Goal: Task Accomplishment & Management: Manage account settings

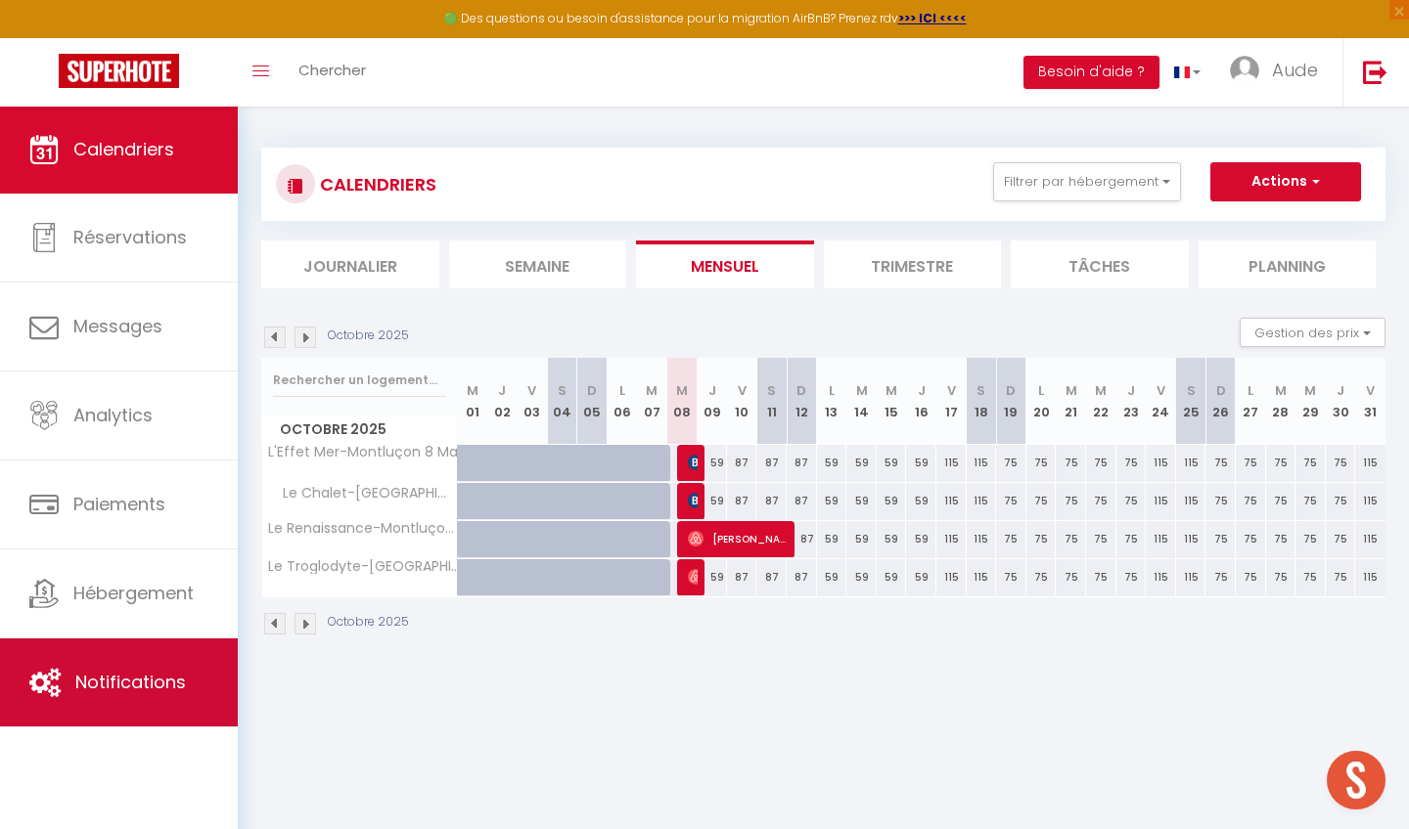
click at [118, 678] on span "Notifications" at bounding box center [130, 682] width 111 height 24
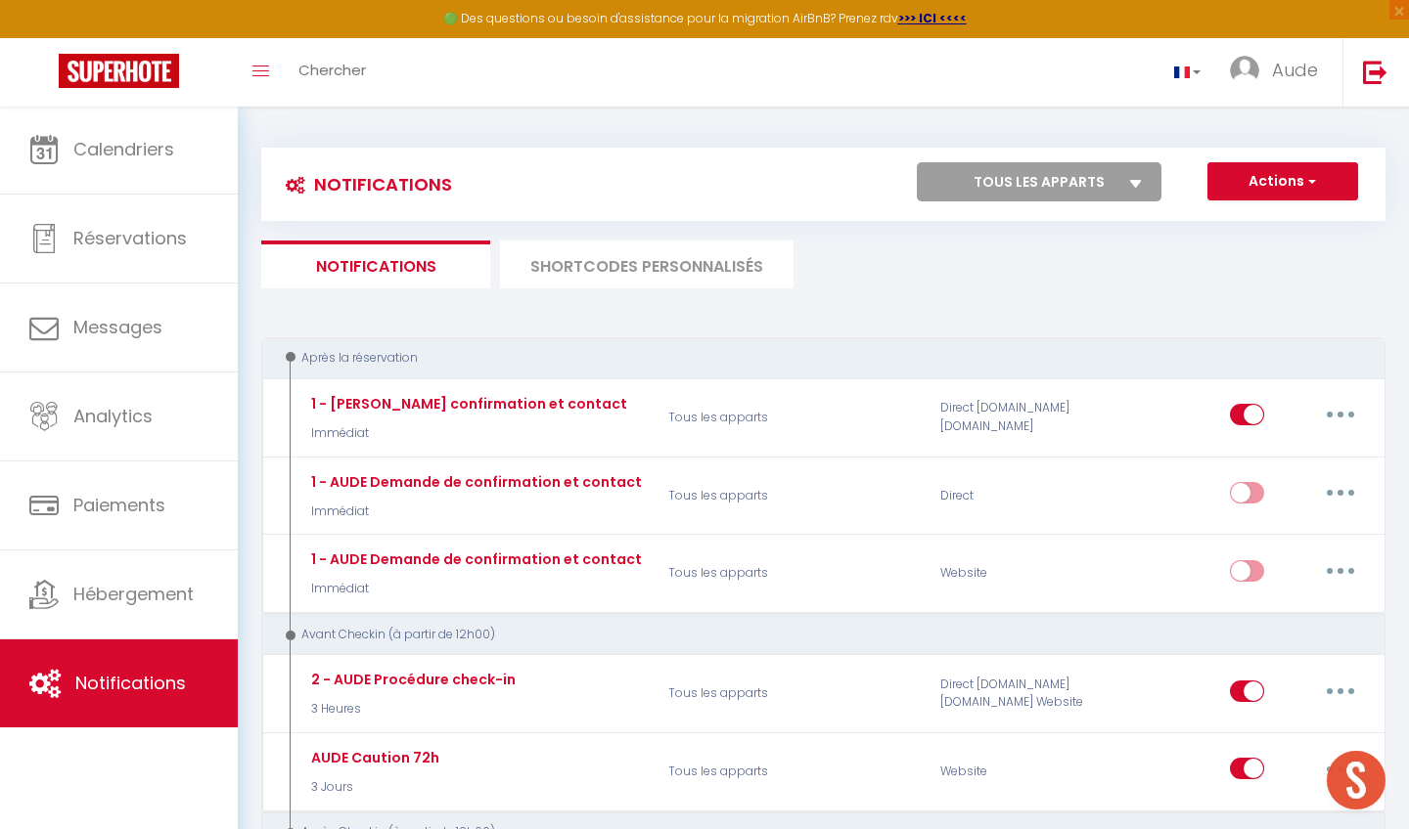
click at [721, 247] on li "SHORTCODES PERSONNALISÉS" at bounding box center [646, 265] width 293 height 48
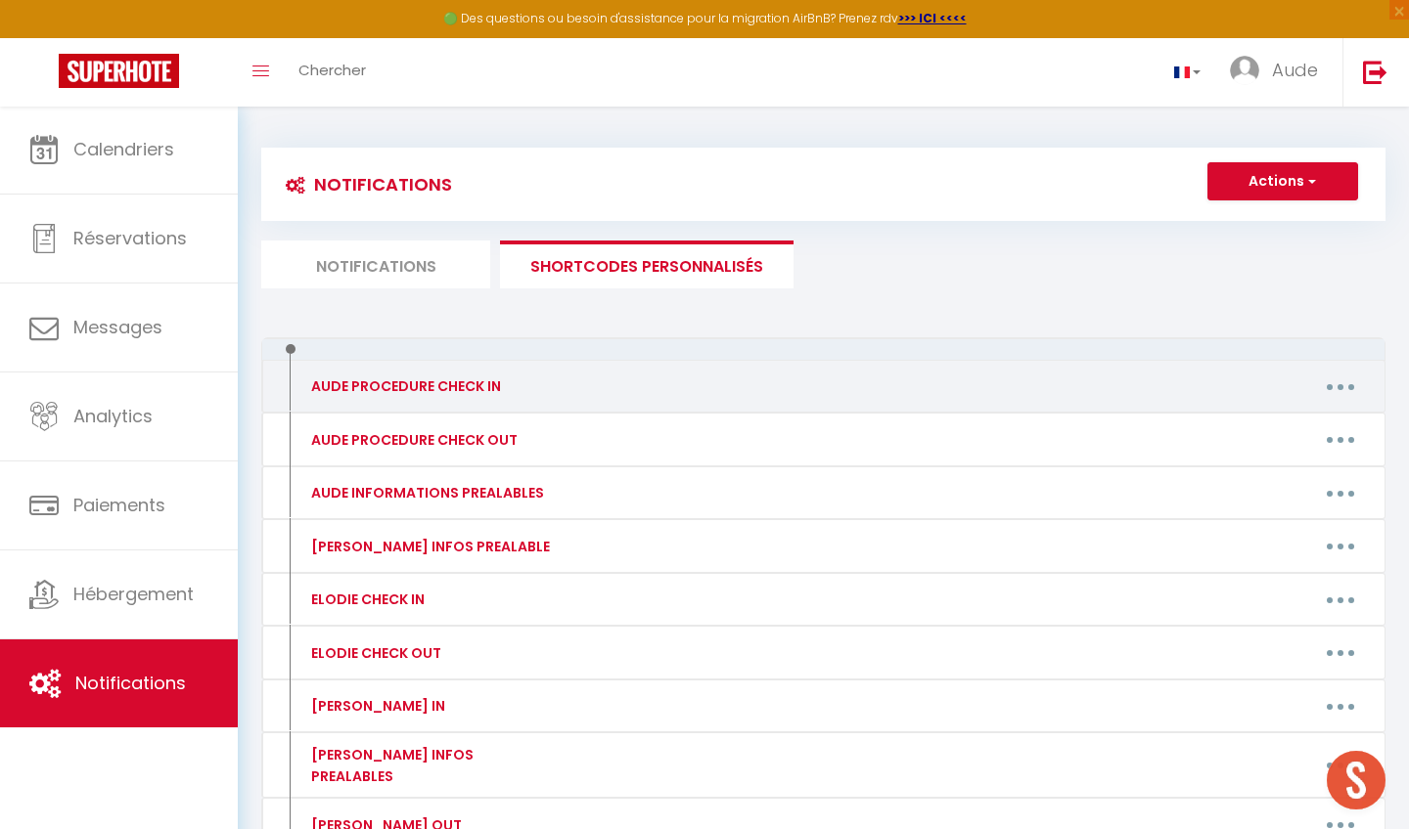
click at [1340, 375] on button "button" at bounding box center [1340, 386] width 55 height 31
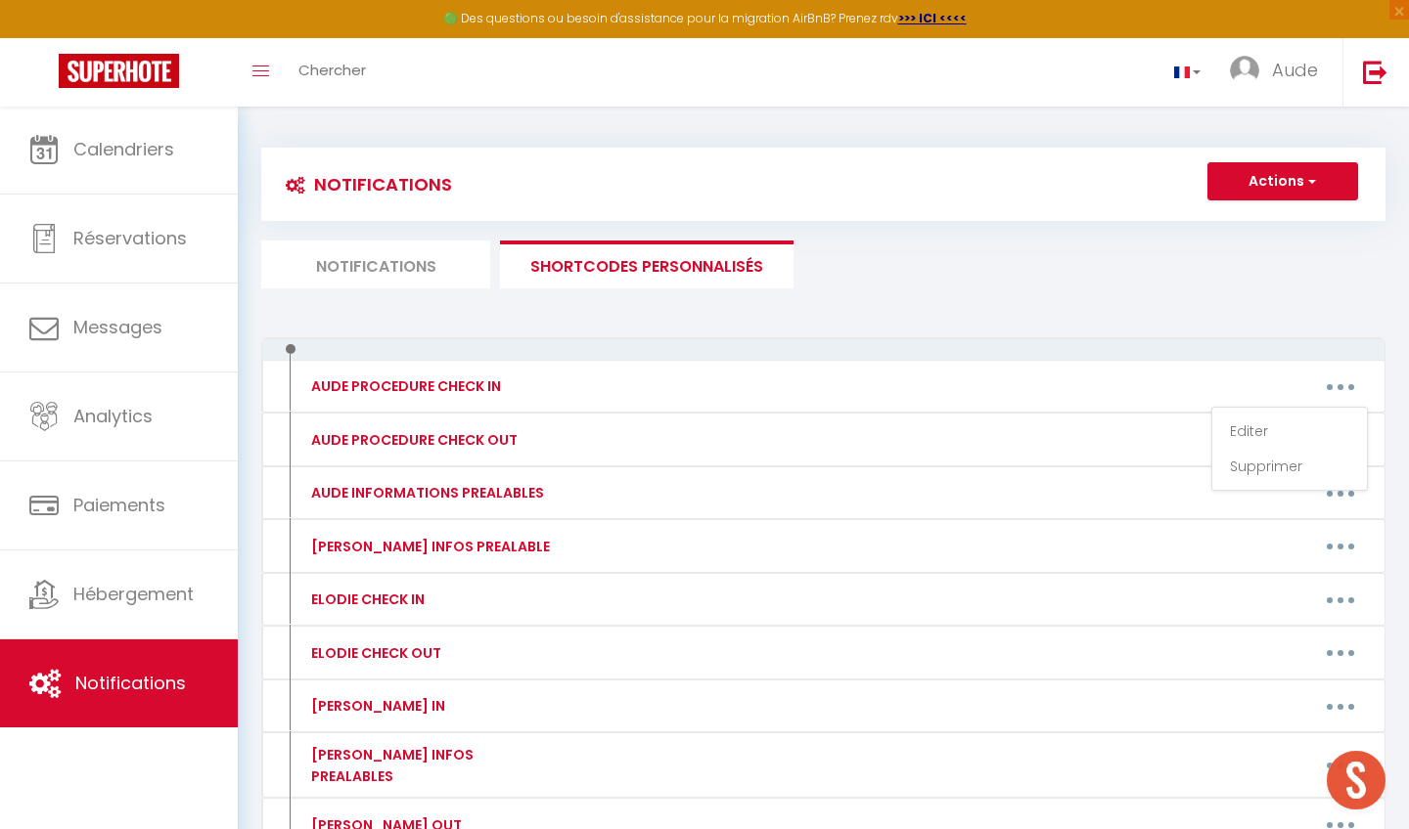
click at [1216, 318] on div "Notifications Actions Nouvelle Notification Exporter Importer Tous les apparts …" at bounding box center [823, 543] width 1124 height 828
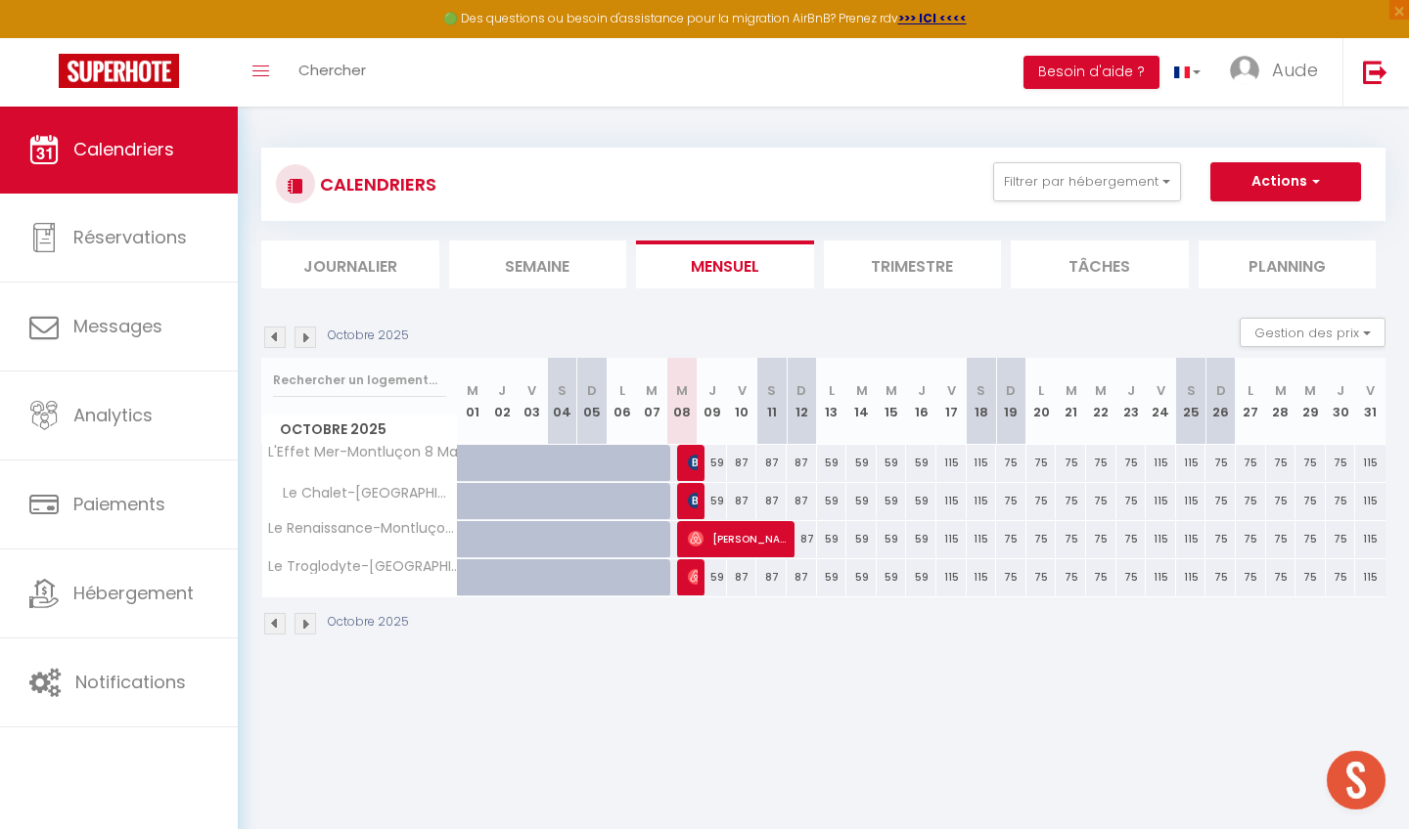
click at [740, 465] on div "87" at bounding box center [742, 463] width 30 height 36
type input "87"
type input "Ven 10 Octobre 2025"
type input "Sam 11 Octobre 2025"
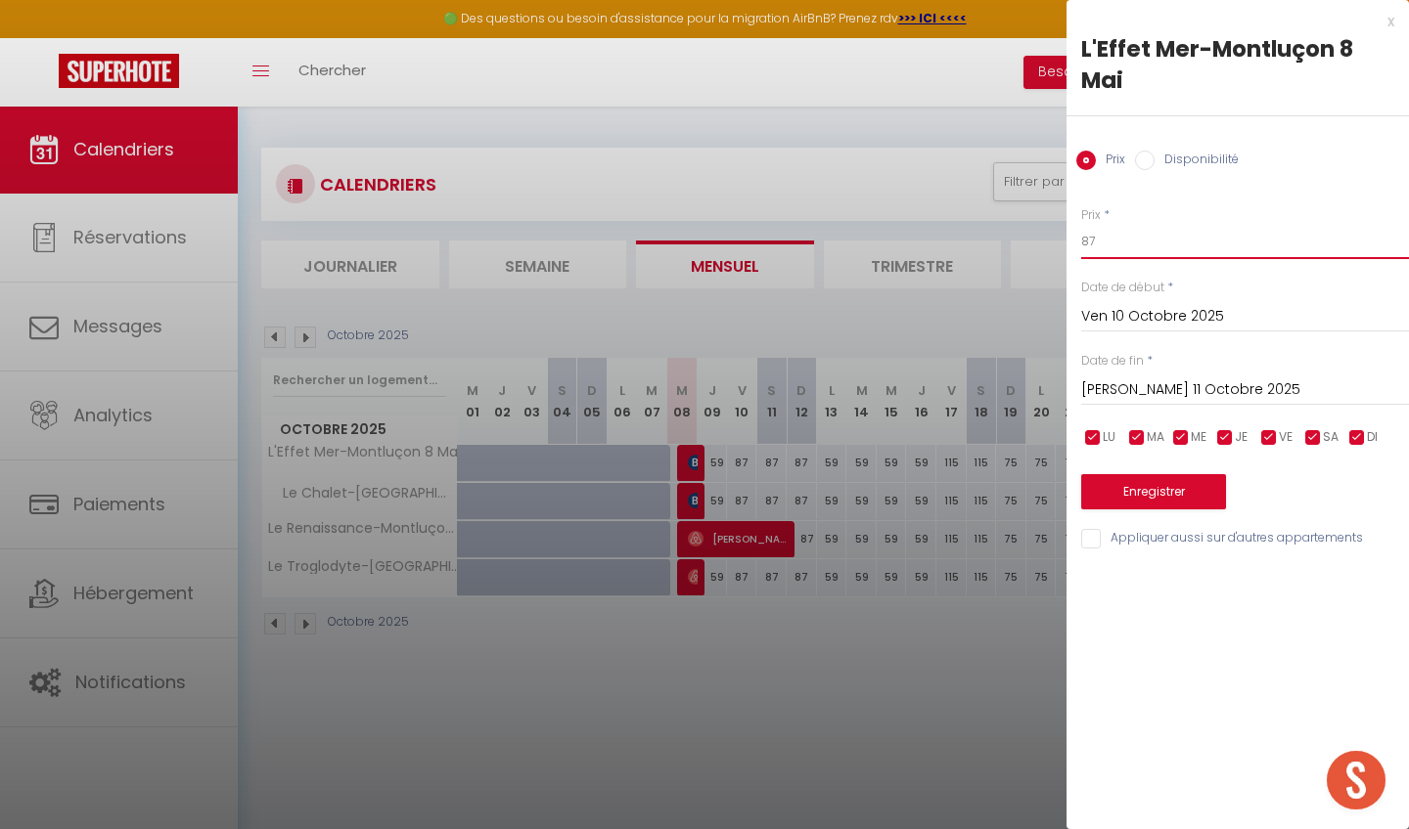
click at [1145, 252] on input "87" at bounding box center [1245, 241] width 328 height 35
type input "67"
click at [1141, 398] on input "Sam 11 Octobre 2025" at bounding box center [1245, 390] width 328 height 25
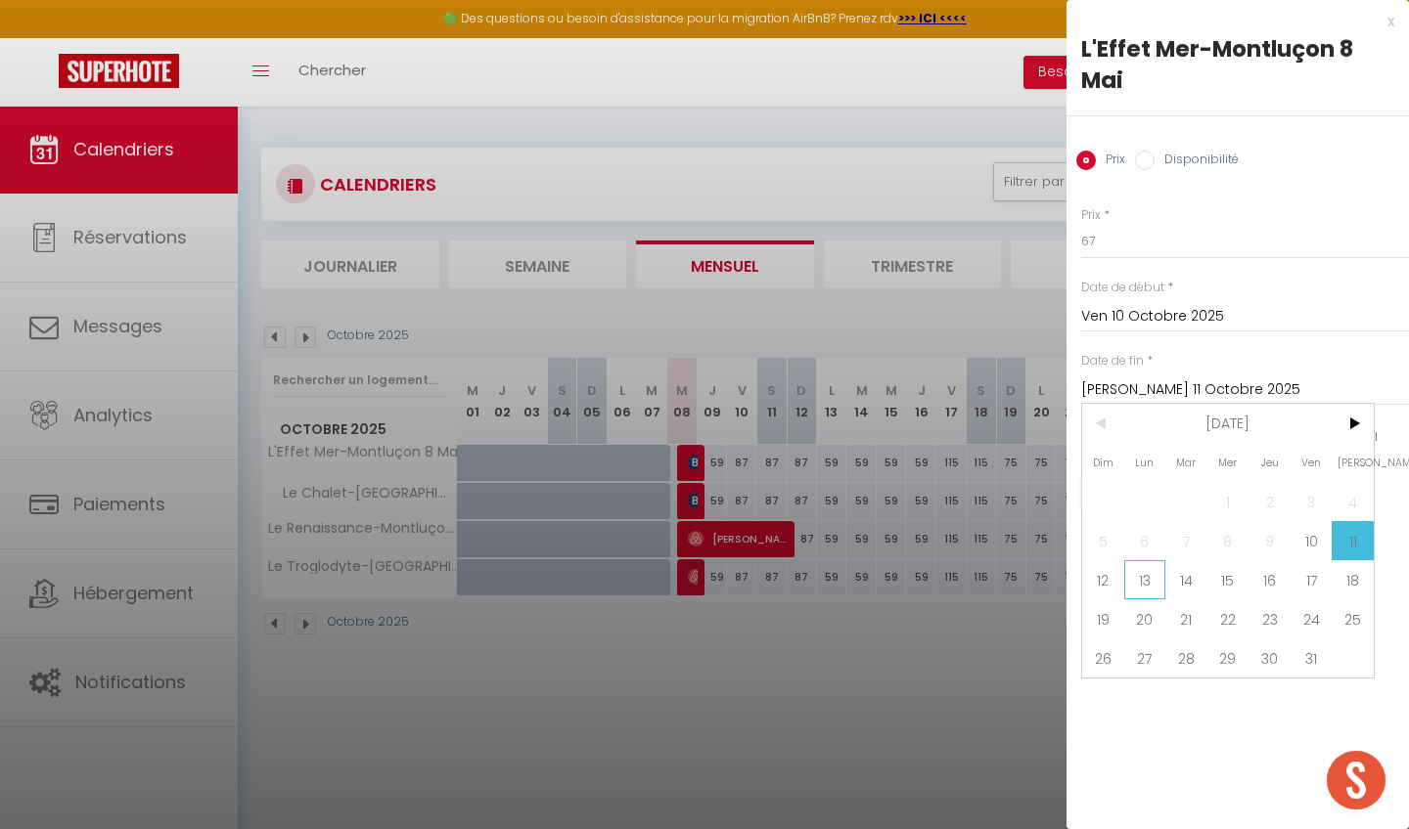
click at [1150, 578] on span "13" at bounding box center [1145, 579] width 42 height 39
type input "Lun 13 Octobre 2025"
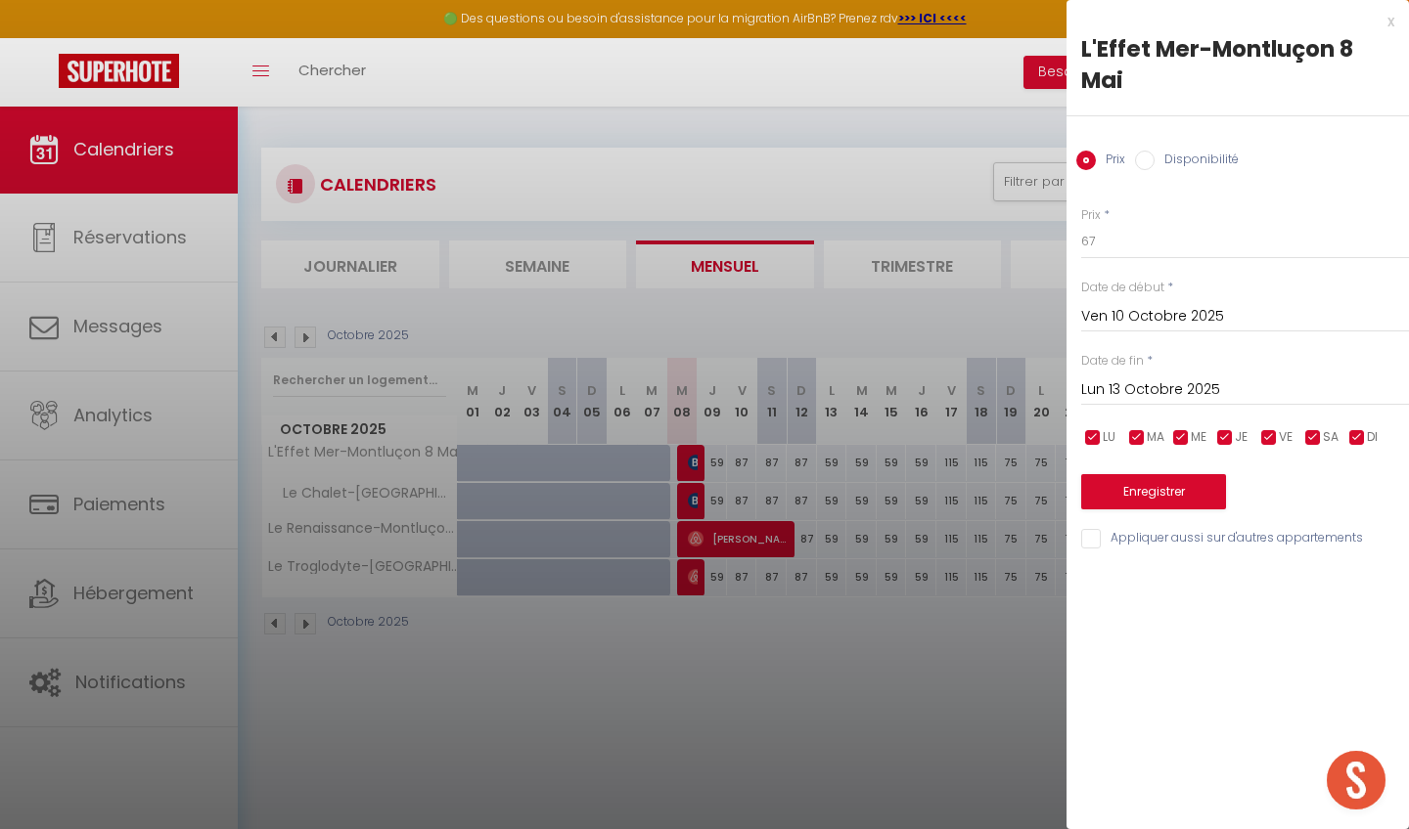
click at [1151, 536] on input "Appliquer aussi sur d'autres appartements" at bounding box center [1245, 539] width 328 height 20
checkbox input "true"
click at [1167, 485] on button "Enregistrer" at bounding box center [1153, 491] width 145 height 35
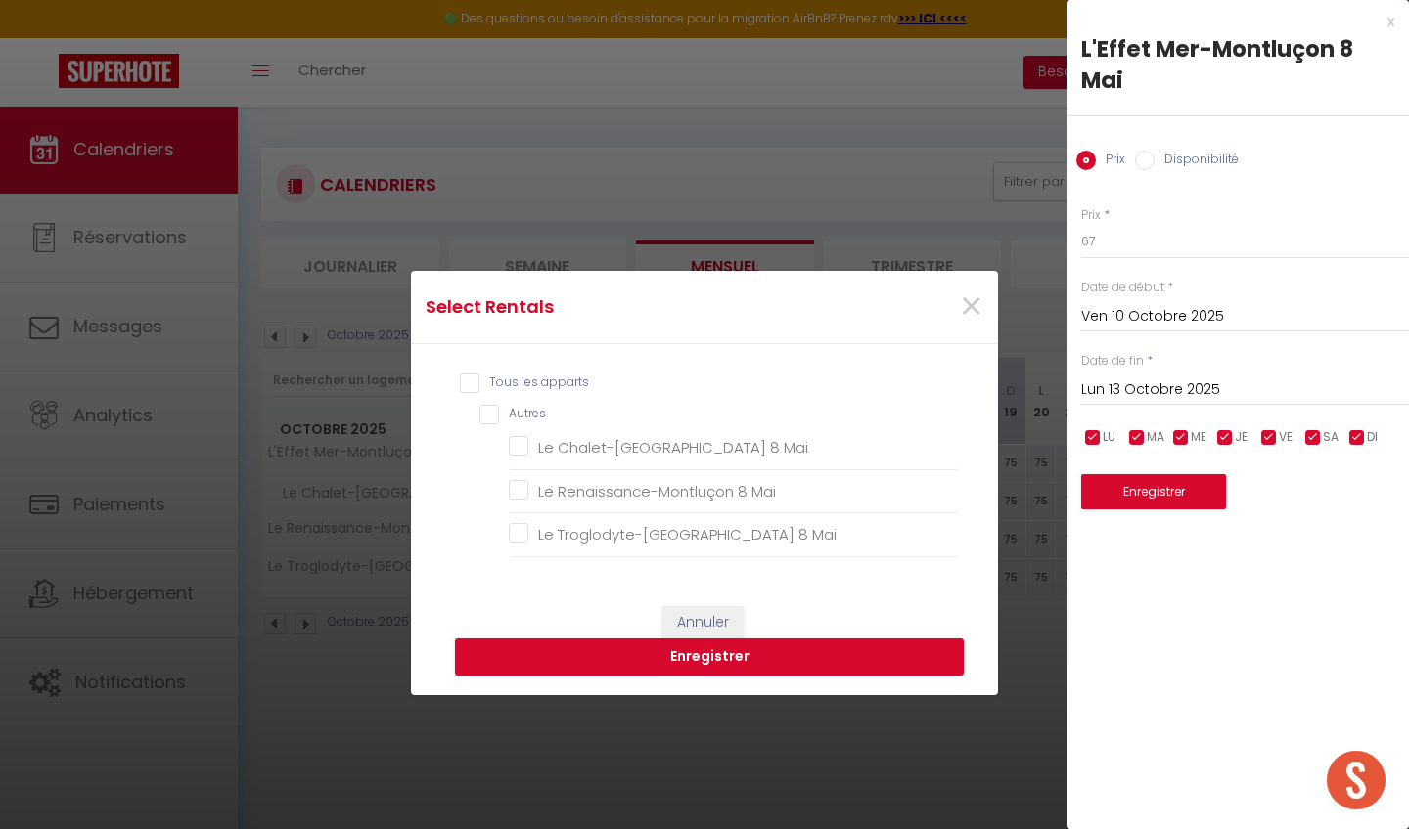
click at [493, 410] on input "Autres" at bounding box center [718, 415] width 479 height 20
checkbox input "true"
checkbox Mai "true"
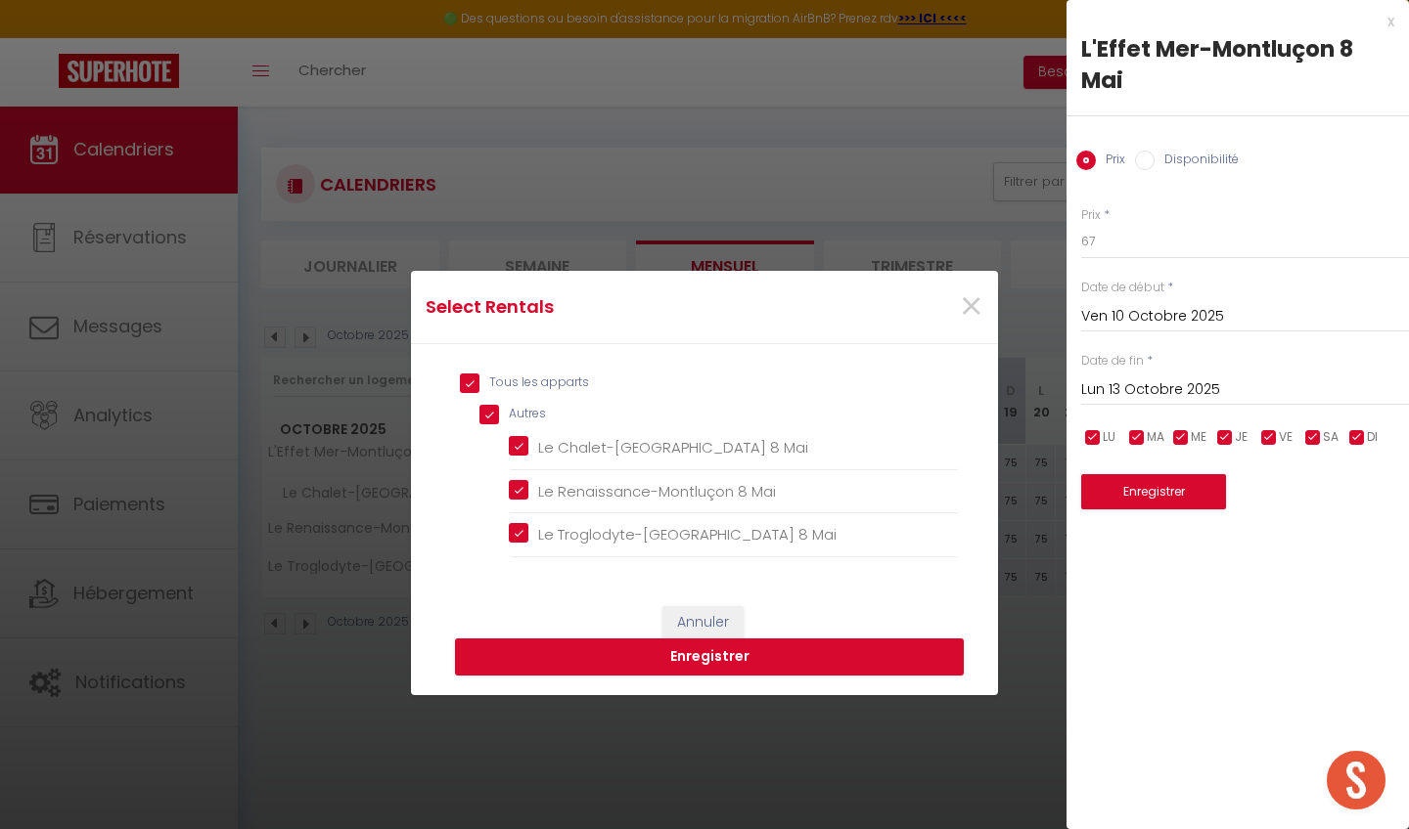
checkbox Mai "true"
click at [694, 631] on button "Annuler" at bounding box center [702, 622] width 81 height 33
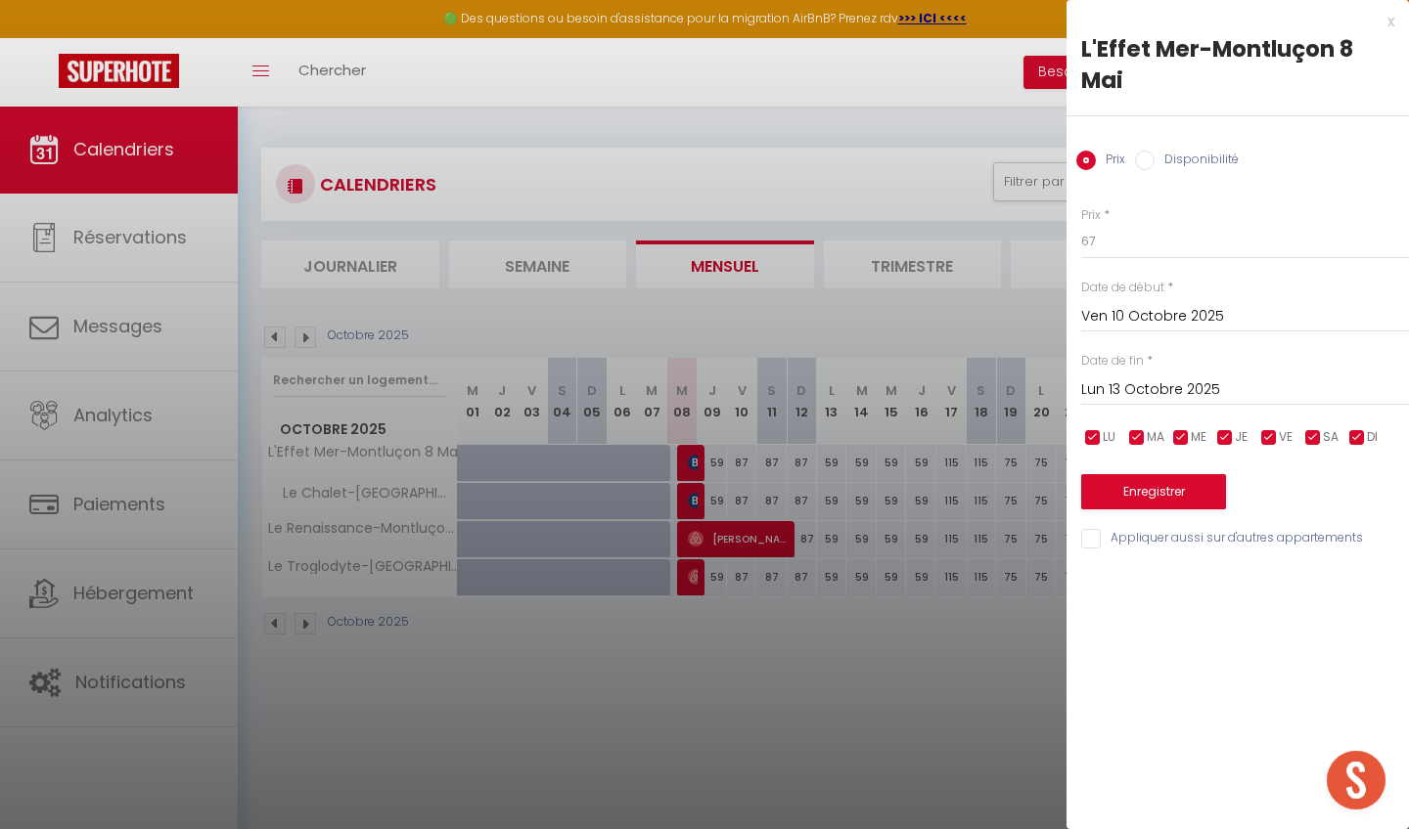
click at [1124, 487] on button "Enregistrer" at bounding box center [1153, 491] width 145 height 35
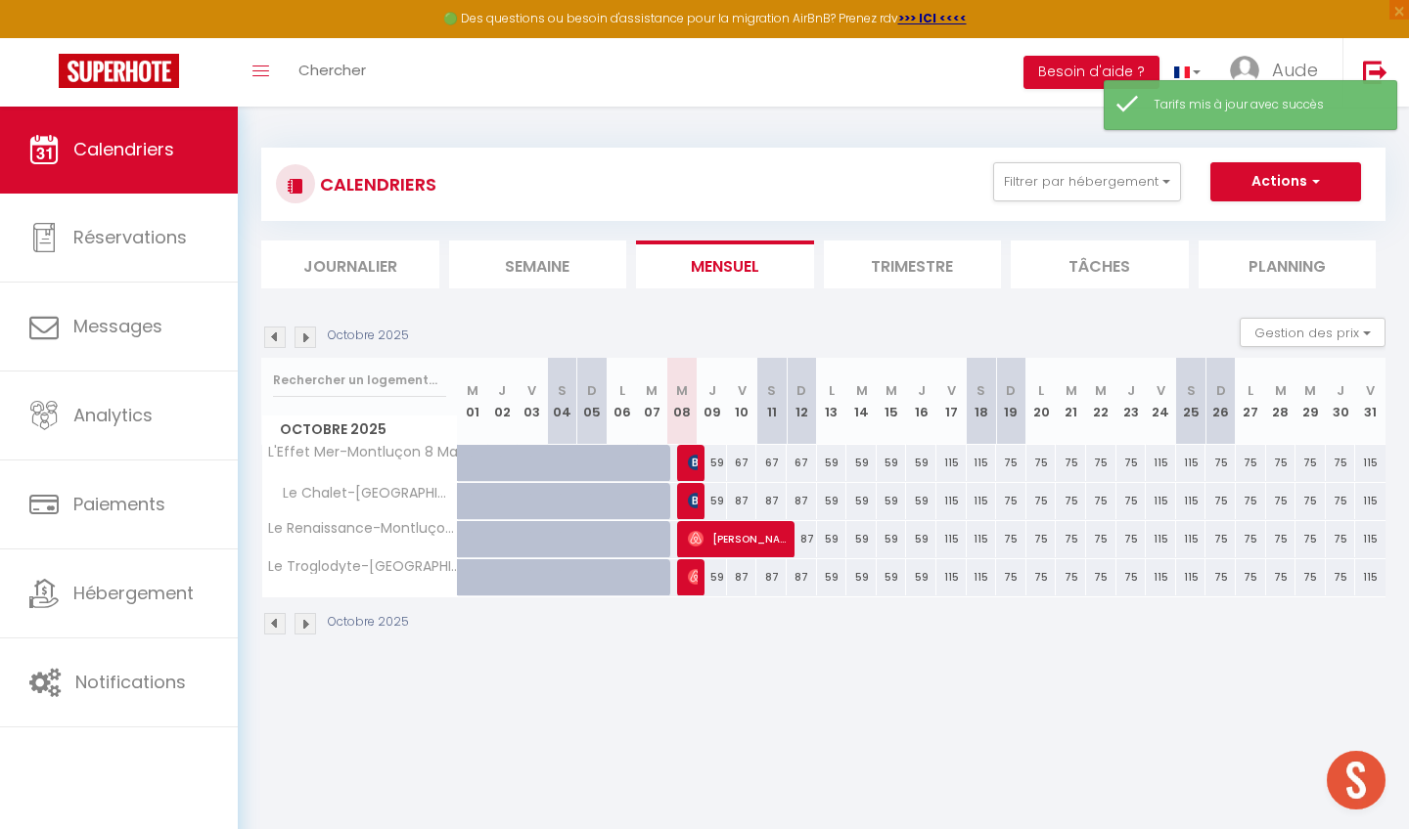
click at [744, 467] on div "67" at bounding box center [742, 463] width 30 height 36
type input "67"
type input "Ven 10 Octobre 2025"
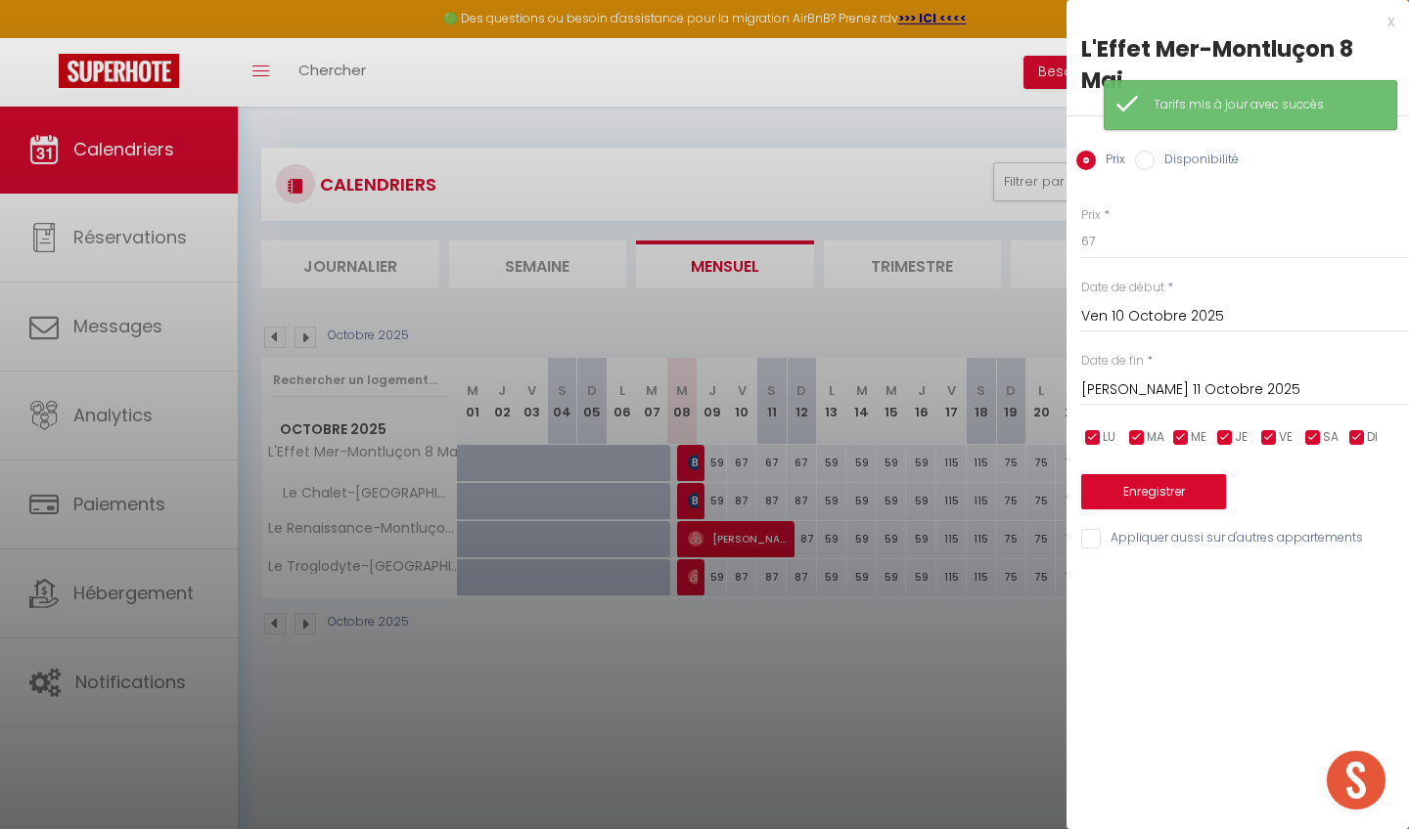
click at [1146, 387] on input "Sam 11 Octobre 2025" at bounding box center [1245, 390] width 328 height 25
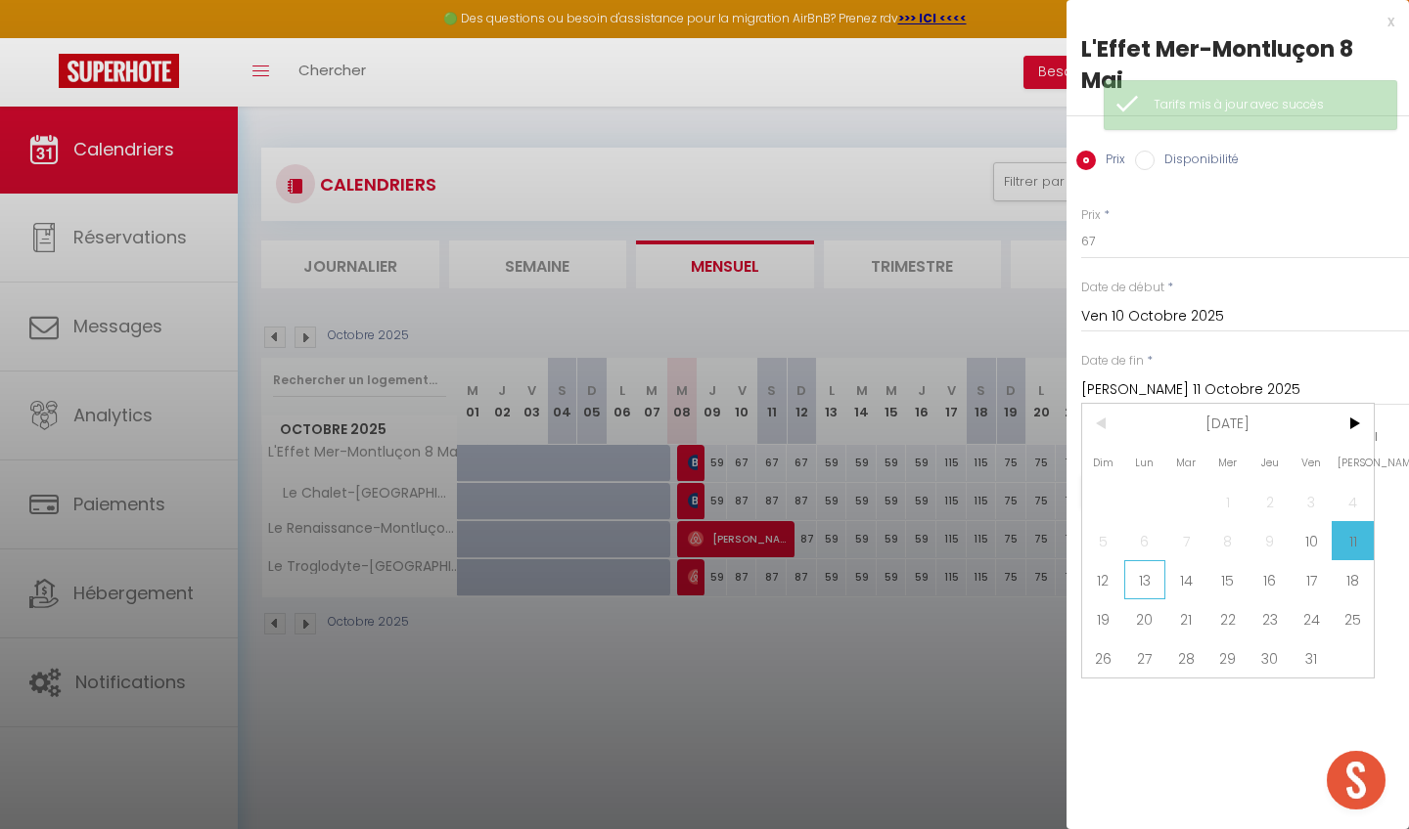
click at [1149, 585] on span "13" at bounding box center [1145, 579] width 42 height 39
type input "Lun 13 Octobre 2025"
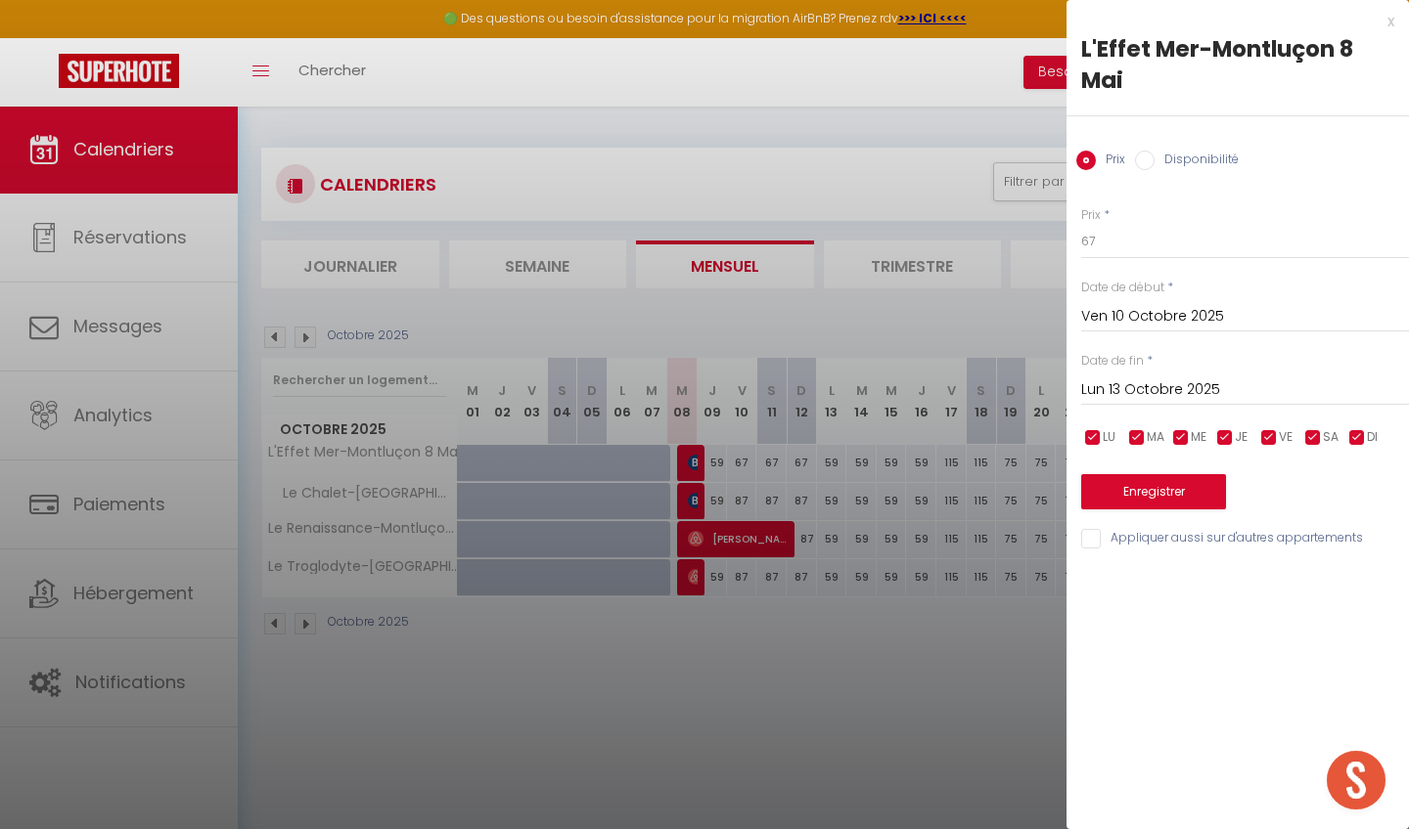
click at [1095, 535] on input "Appliquer aussi sur d'autres appartements" at bounding box center [1245, 539] width 328 height 20
checkbox input "true"
click at [1158, 489] on button "Enregistrer" at bounding box center [1153, 491] width 145 height 35
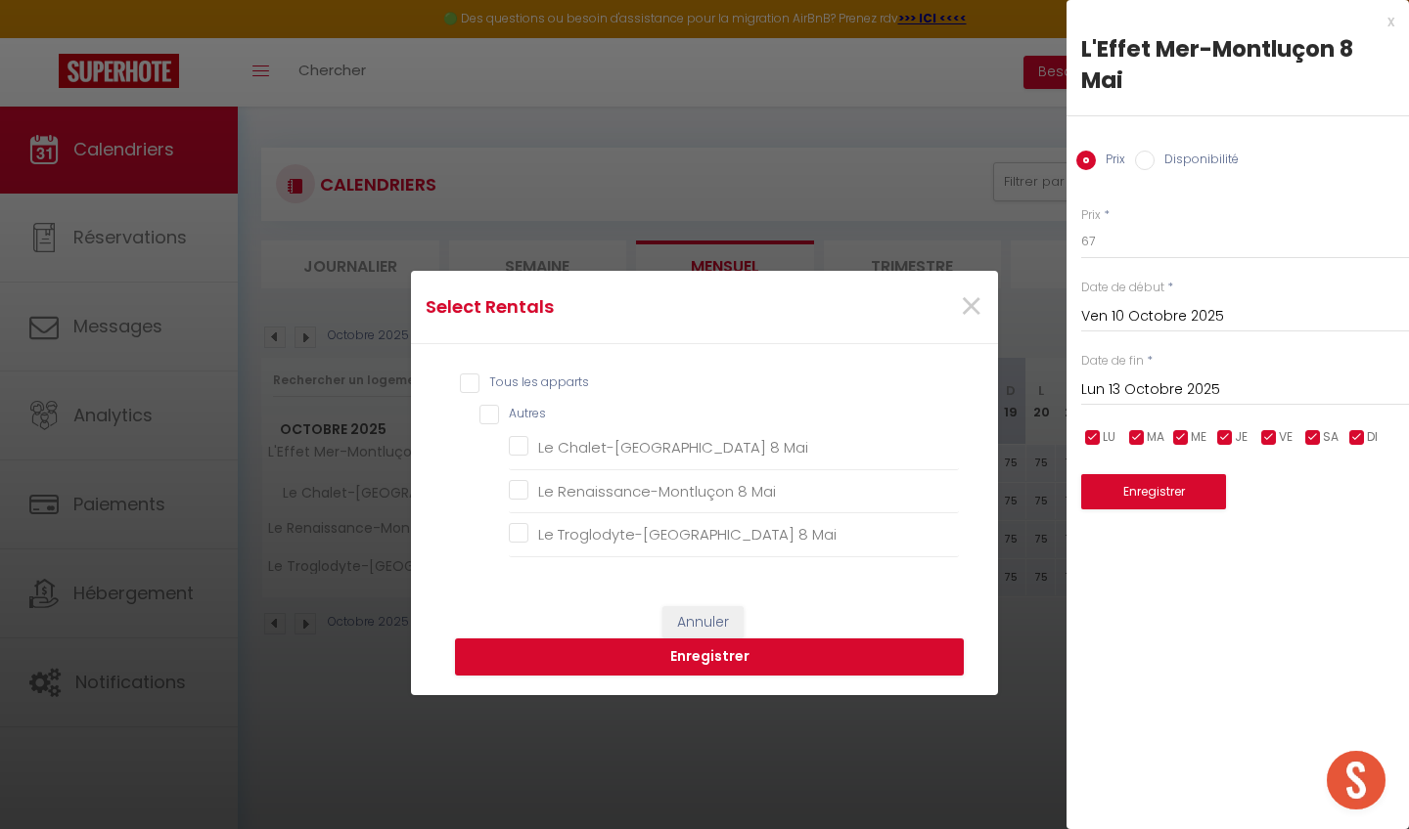
click at [521, 404] on div "Tous les apparts Autres Le Chalet-Montluçon 8 Mai Le Renaissance-Montluçon 8 Ma…" at bounding box center [704, 465] width 509 height 203
click at [511, 390] on input "Tous les apparts" at bounding box center [709, 384] width 499 height 20
checkbox input "true"
checkbox Mai "true"
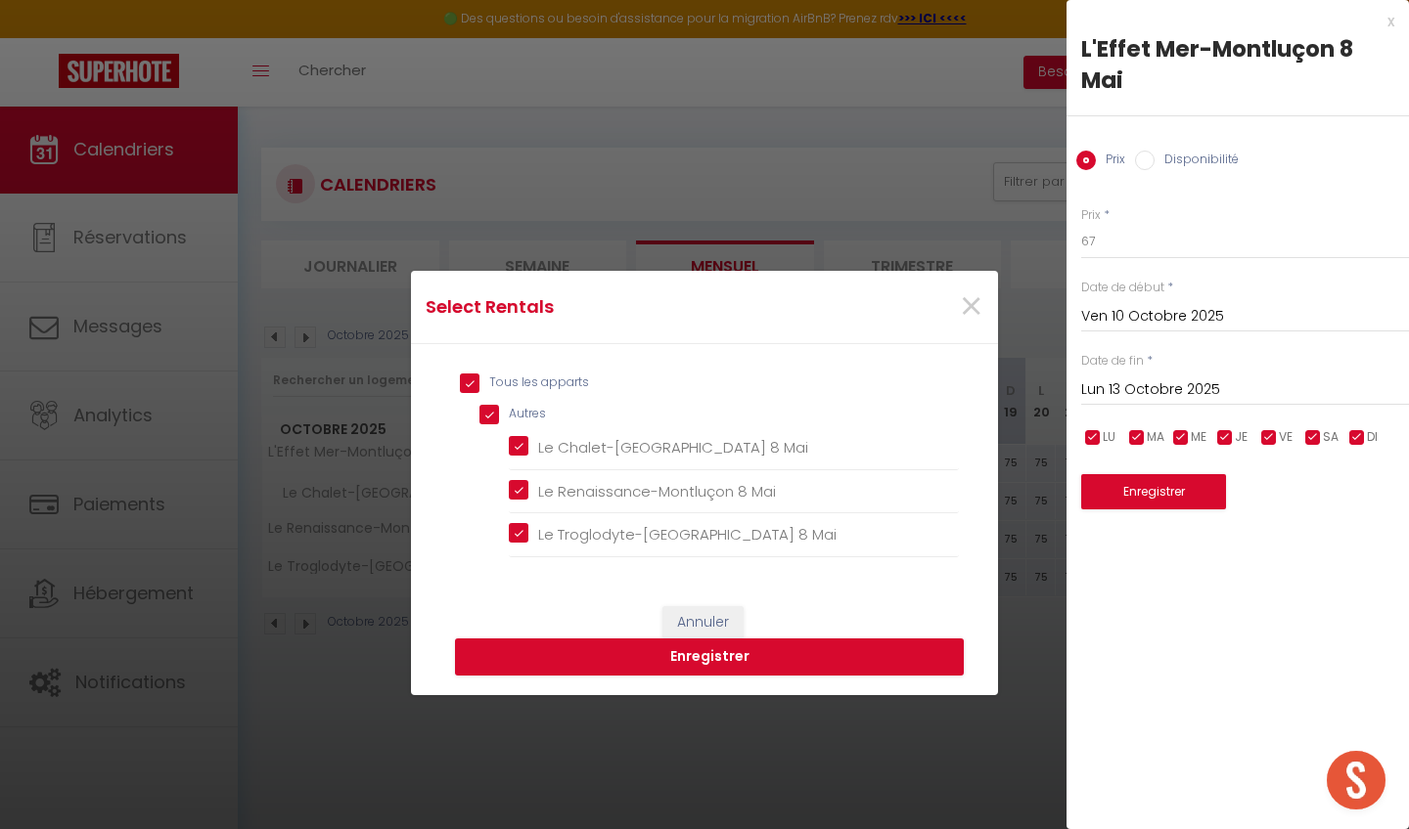
checkbox Mai "true"
click at [684, 650] on button "Enregistrer" at bounding box center [709, 657] width 509 height 37
